Goal: Task Accomplishment & Management: Manage account settings

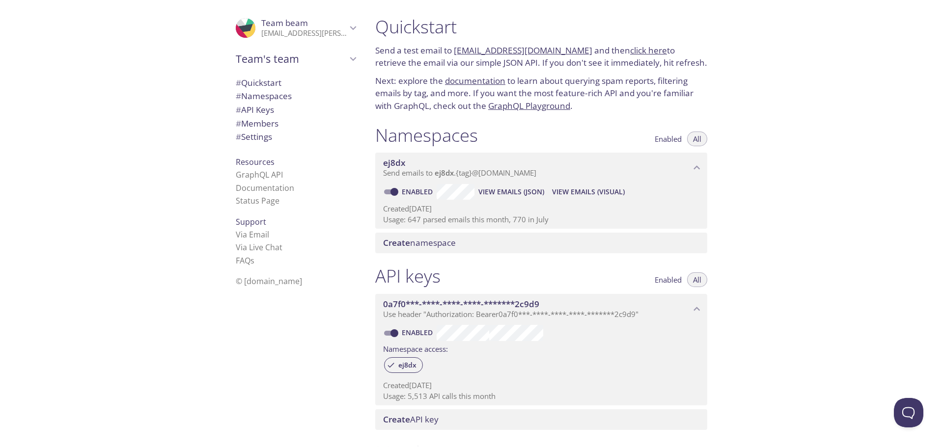
click at [350, 28] on icon "Team beam" at bounding box center [353, 28] width 6 height 4
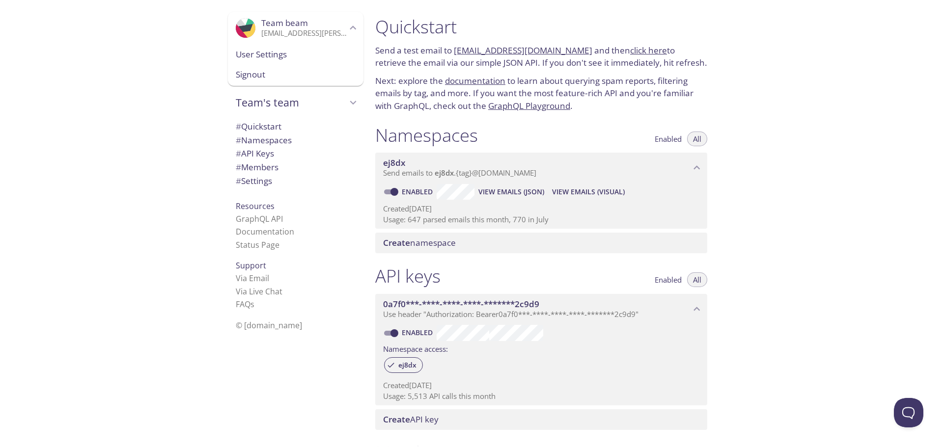
click at [264, 52] on span "User Settings" at bounding box center [296, 54] width 120 height 13
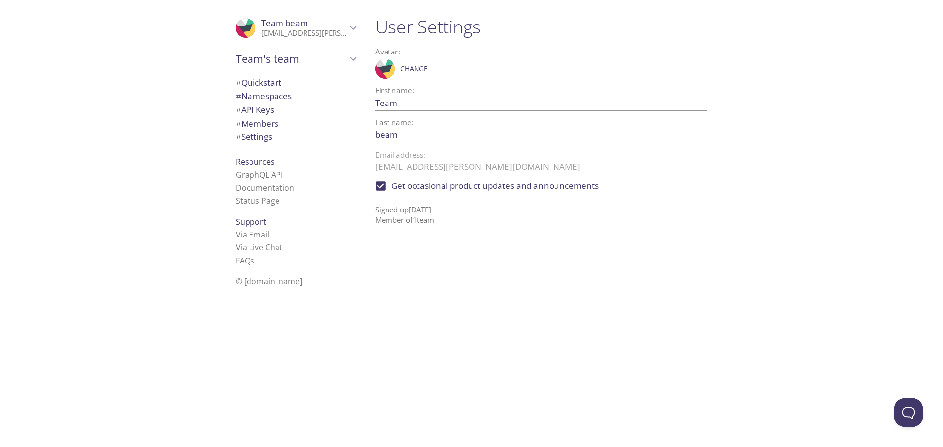
click at [247, 133] on span "# Settings" at bounding box center [254, 136] width 36 height 11
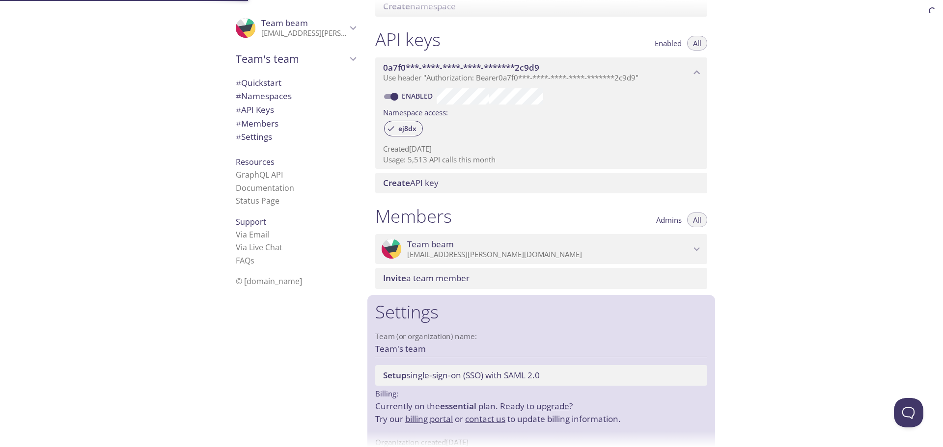
scroll to position [264, 0]
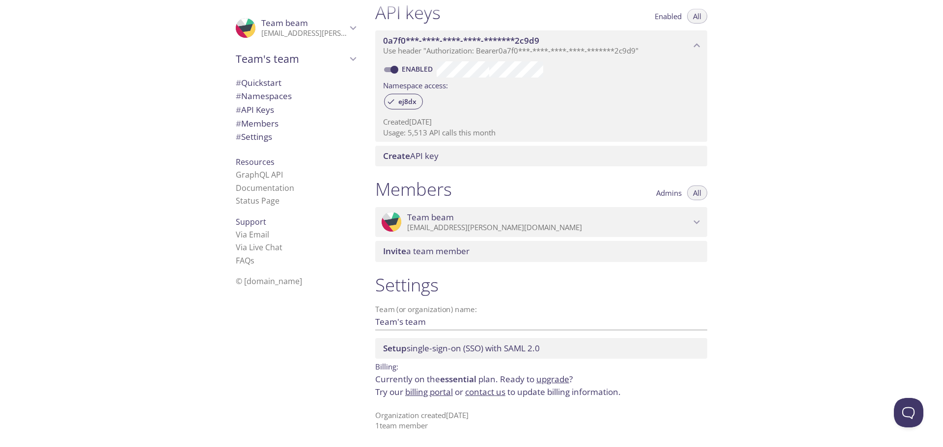
click at [428, 394] on link "billing portal" at bounding box center [429, 391] width 48 height 11
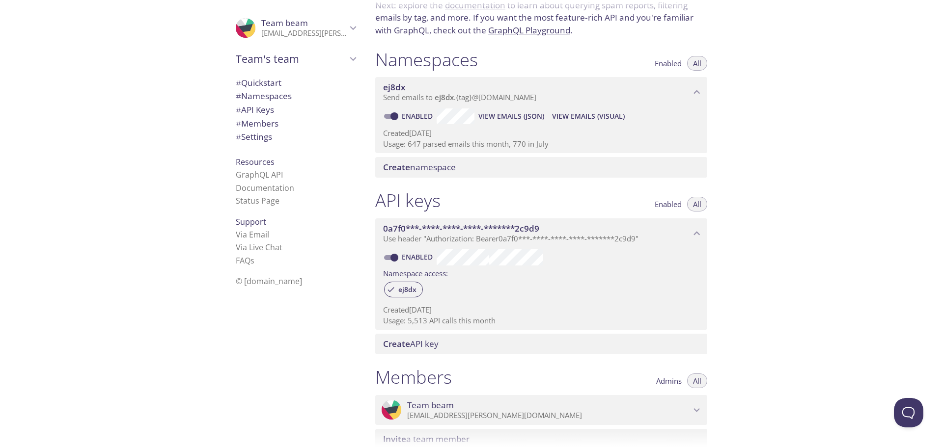
scroll to position [264, 0]
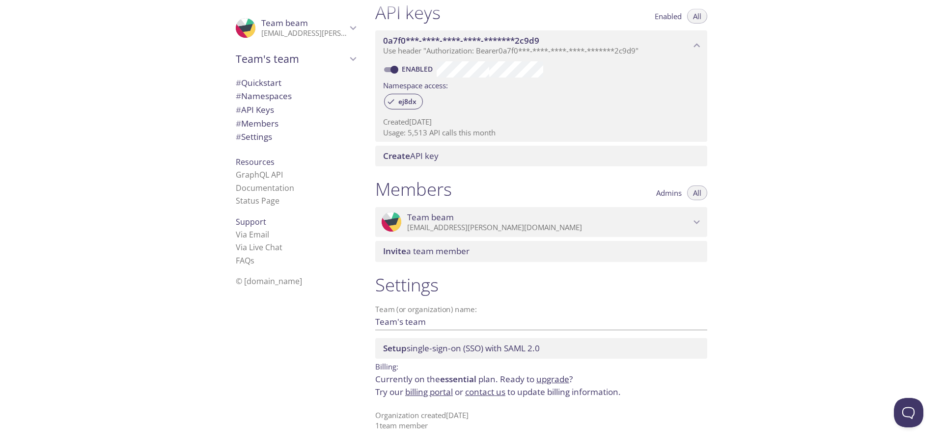
click at [441, 393] on link "billing portal" at bounding box center [429, 391] width 48 height 11
